Goal: Information Seeking & Learning: Learn about a topic

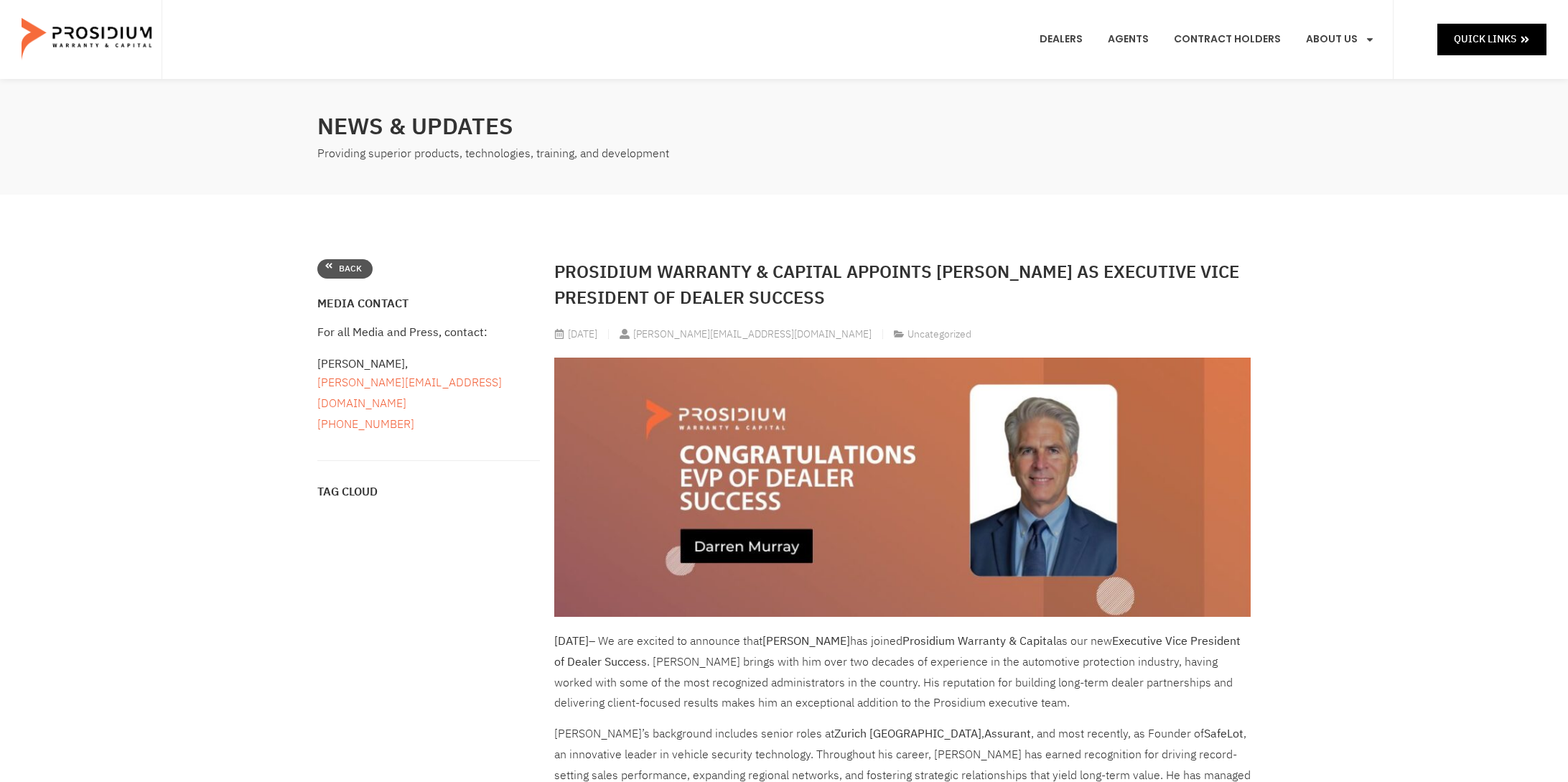
click at [347, 264] on span "Back" at bounding box center [351, 269] width 23 height 15
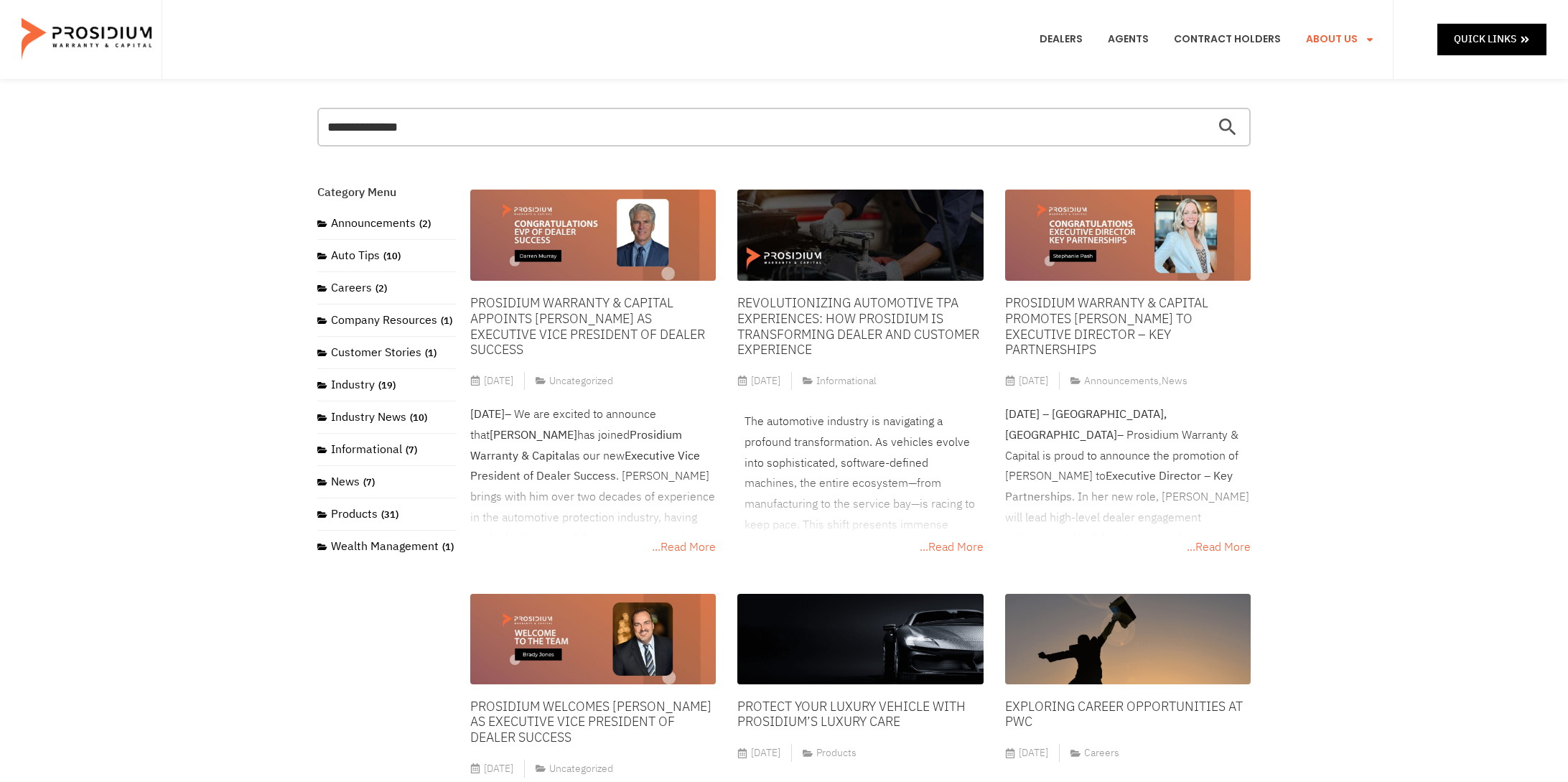
click at [1367, 37] on icon "Menu" at bounding box center [1370, 39] width 10 height 10
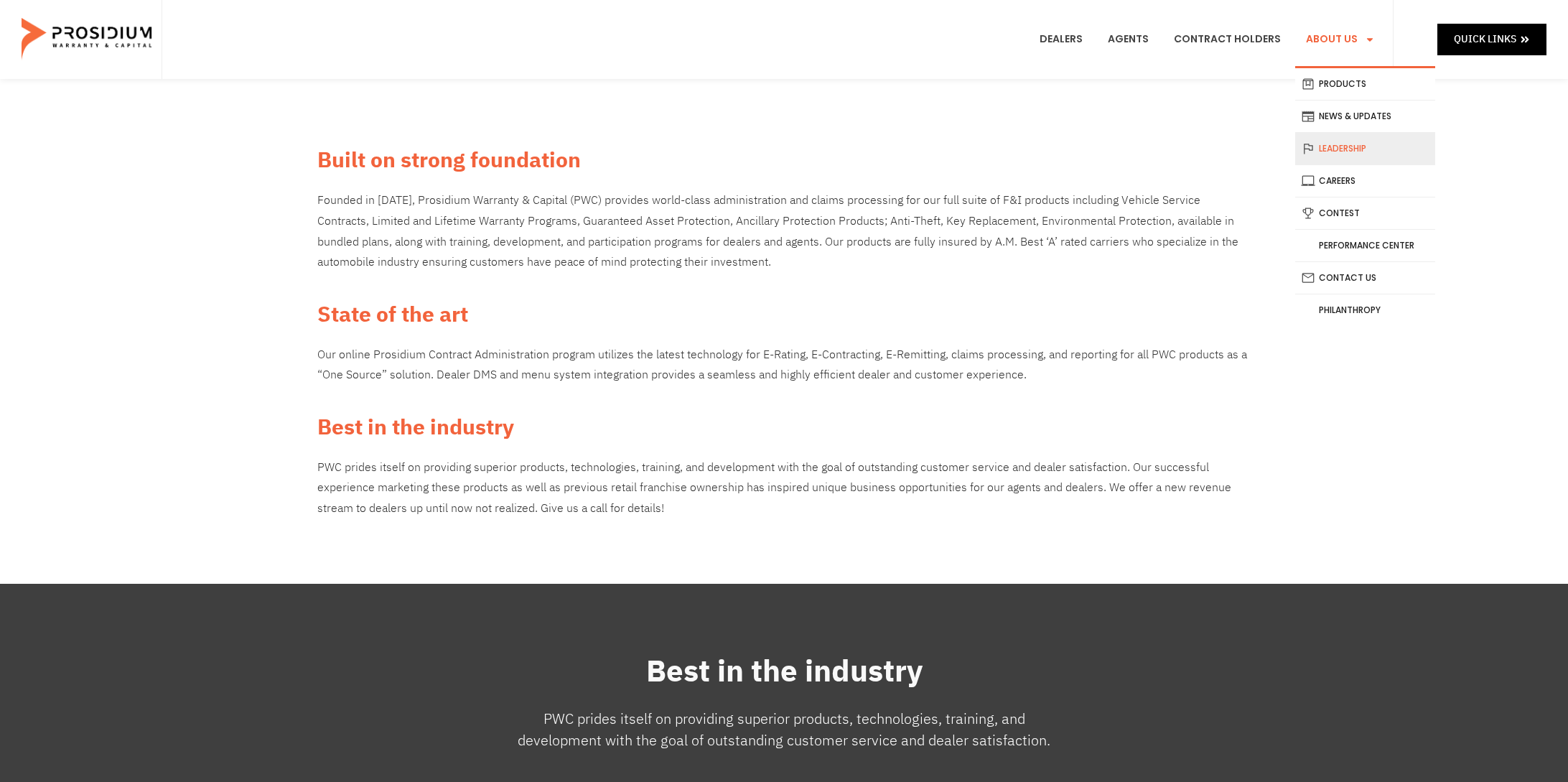
click at [1347, 146] on link "Leadership" at bounding box center [1365, 148] width 140 height 32
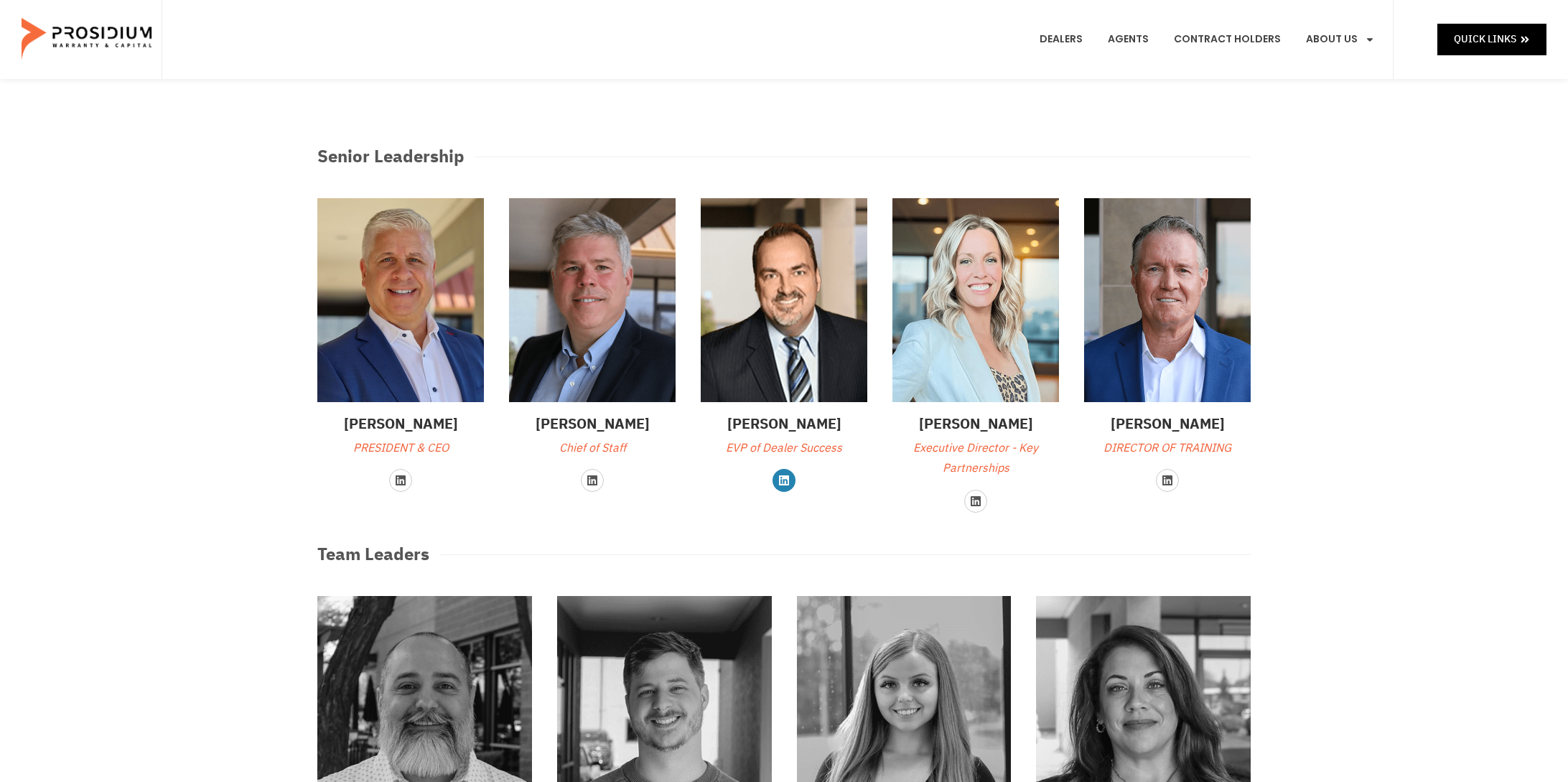
click at [785, 483] on icon at bounding box center [784, 480] width 10 height 10
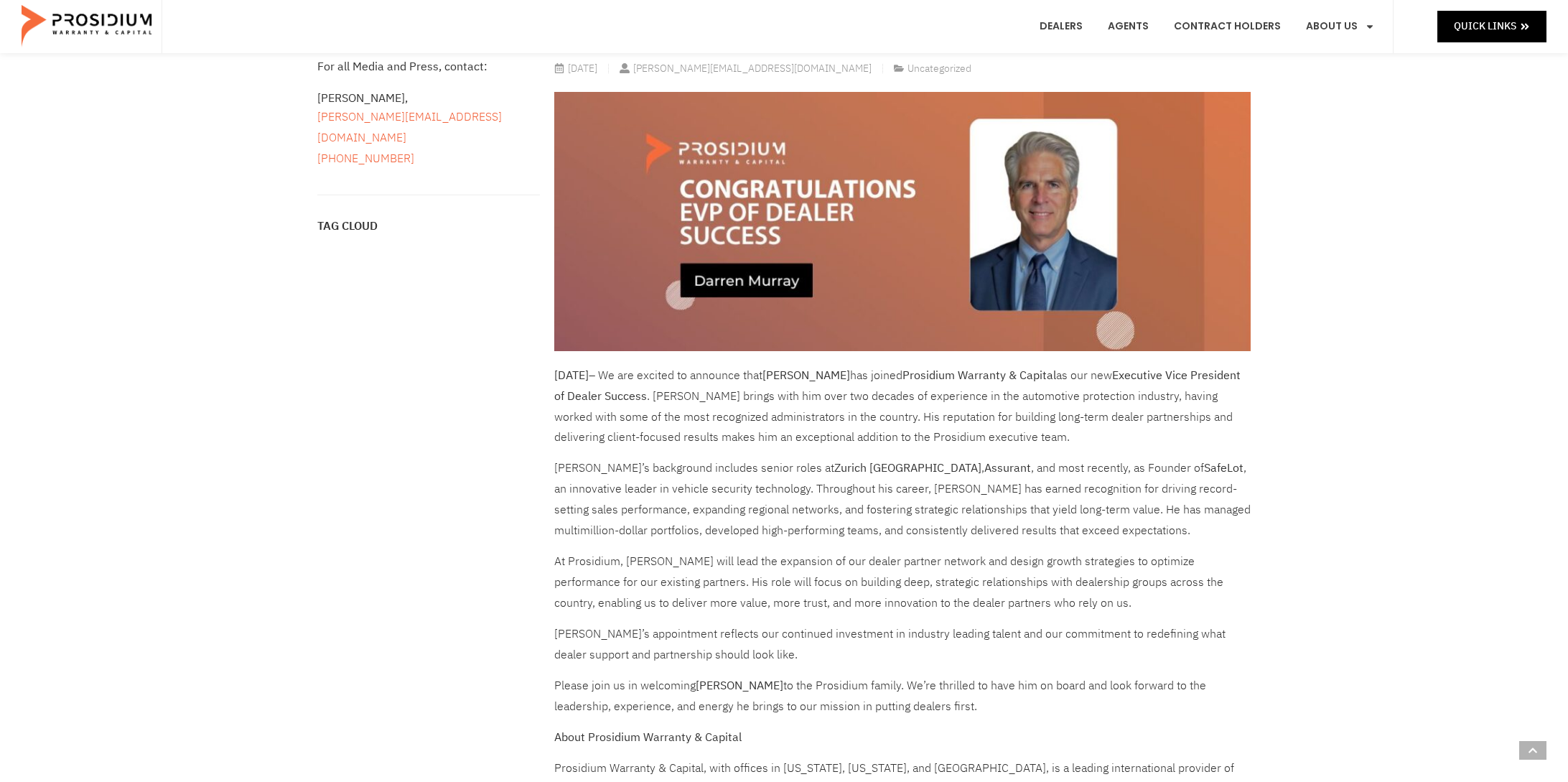
scroll to position [267, 0]
